Goal: Task Accomplishment & Management: Use online tool/utility

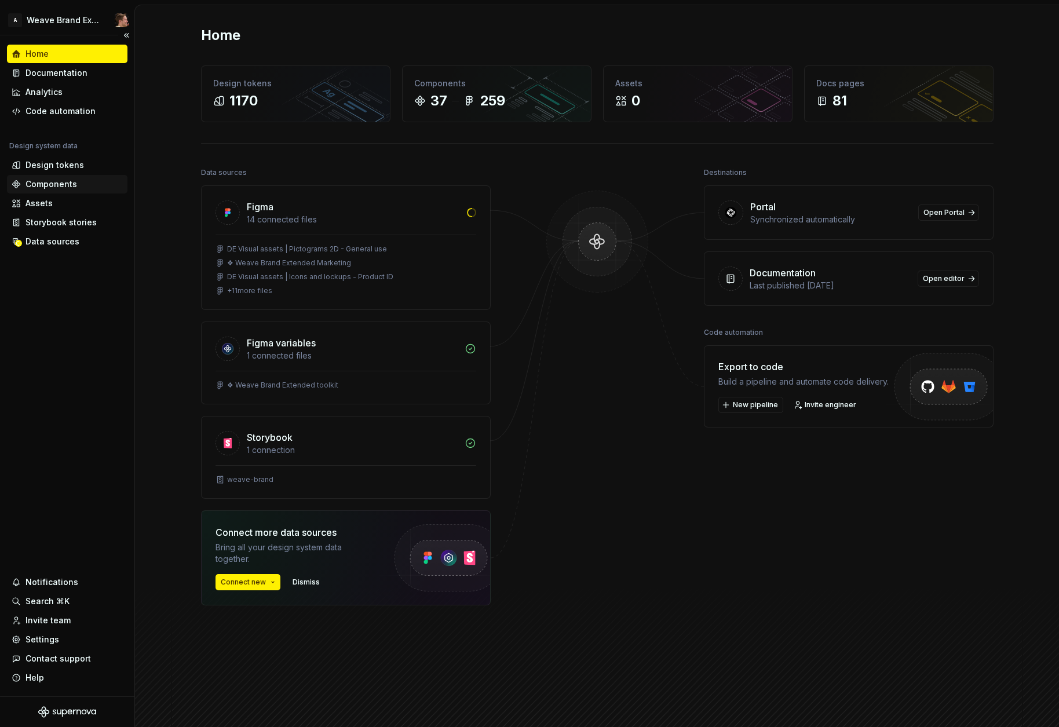
click at [68, 186] on div "Components" at bounding box center [51, 184] width 52 height 12
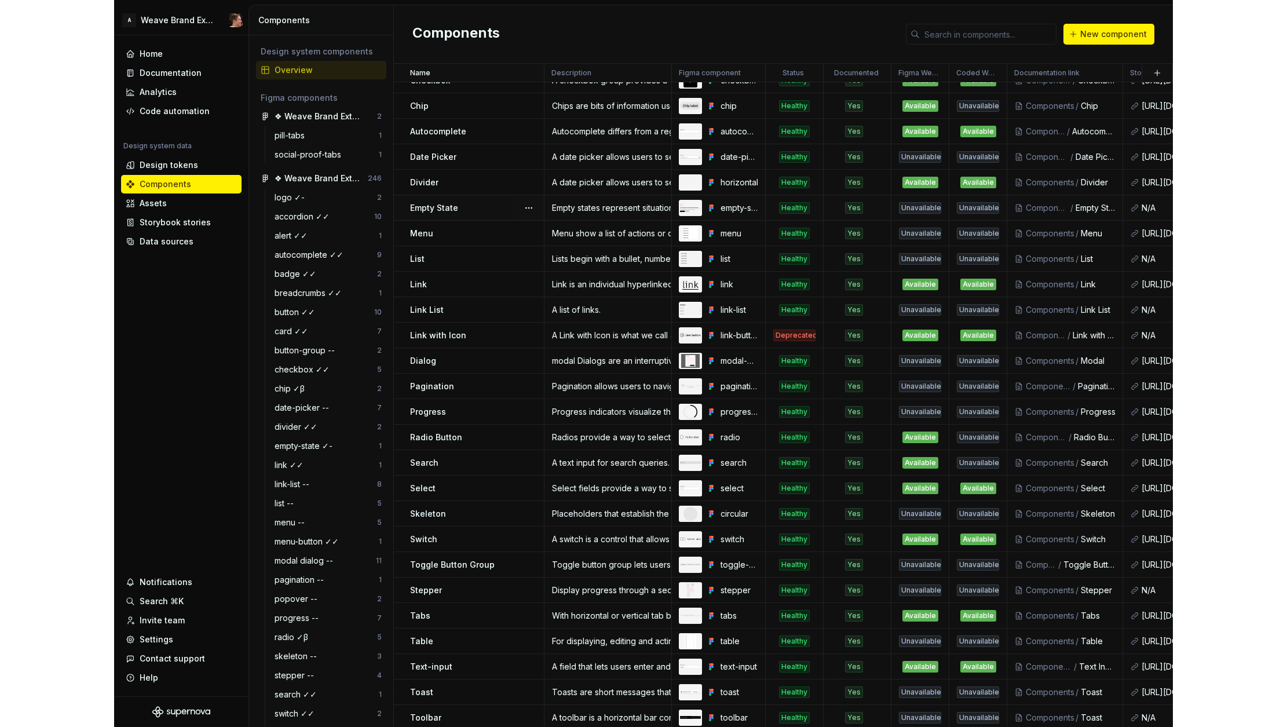
scroll to position [305, 0]
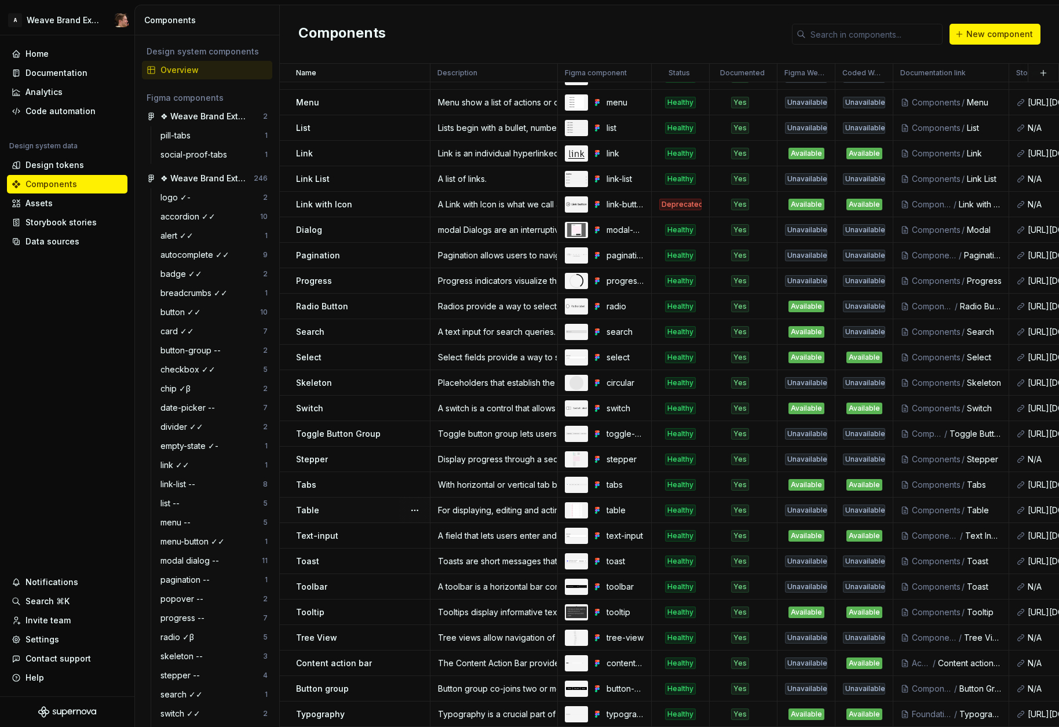
click at [378, 507] on div "Table" at bounding box center [362, 510] width 133 height 12
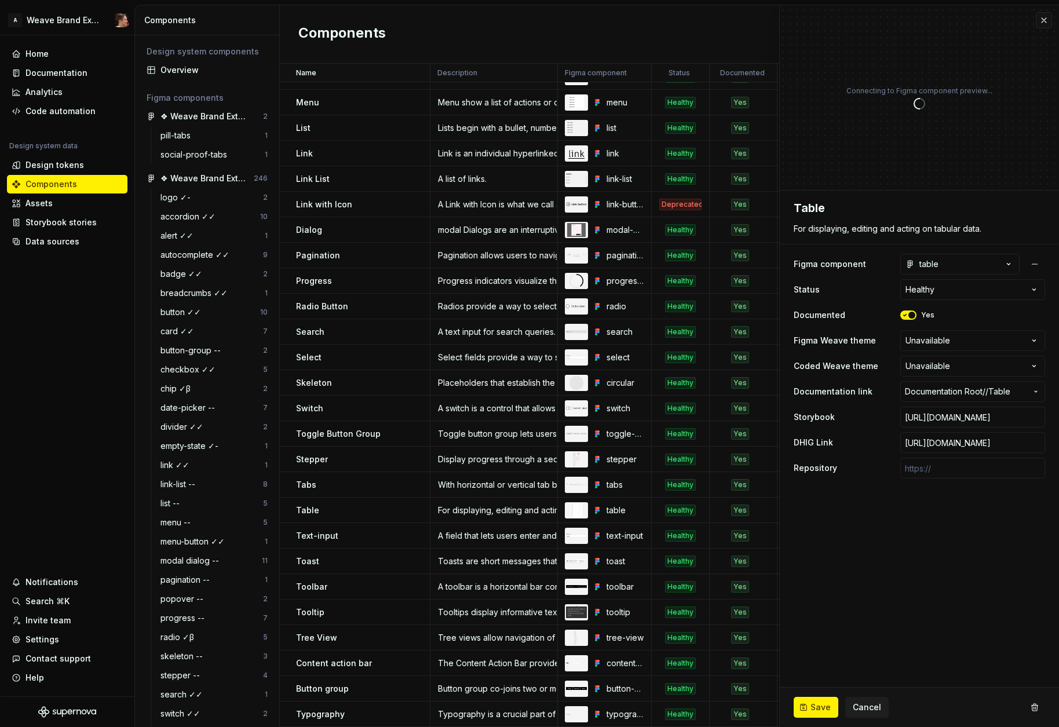
type textarea "*"
click at [964, 342] on html "A Weave Brand Extended Home Documentation Analytics Code automation Design syst…" at bounding box center [529, 363] width 1059 height 727
select select "**********"
click at [816, 710] on ul "Importing data — we'll tell you when it's done!" at bounding box center [916, 717] width 285 height 19
click at [820, 706] on span "Save" at bounding box center [820, 707] width 20 height 12
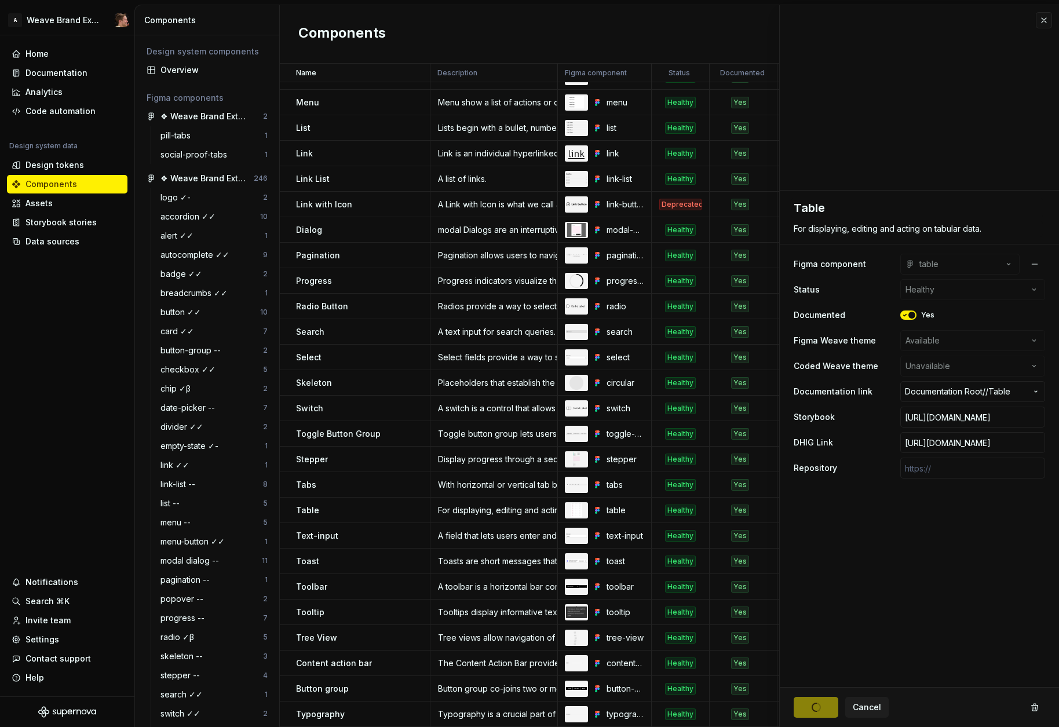
type textarea "*"
